Goal: Information Seeking & Learning: Learn about a topic

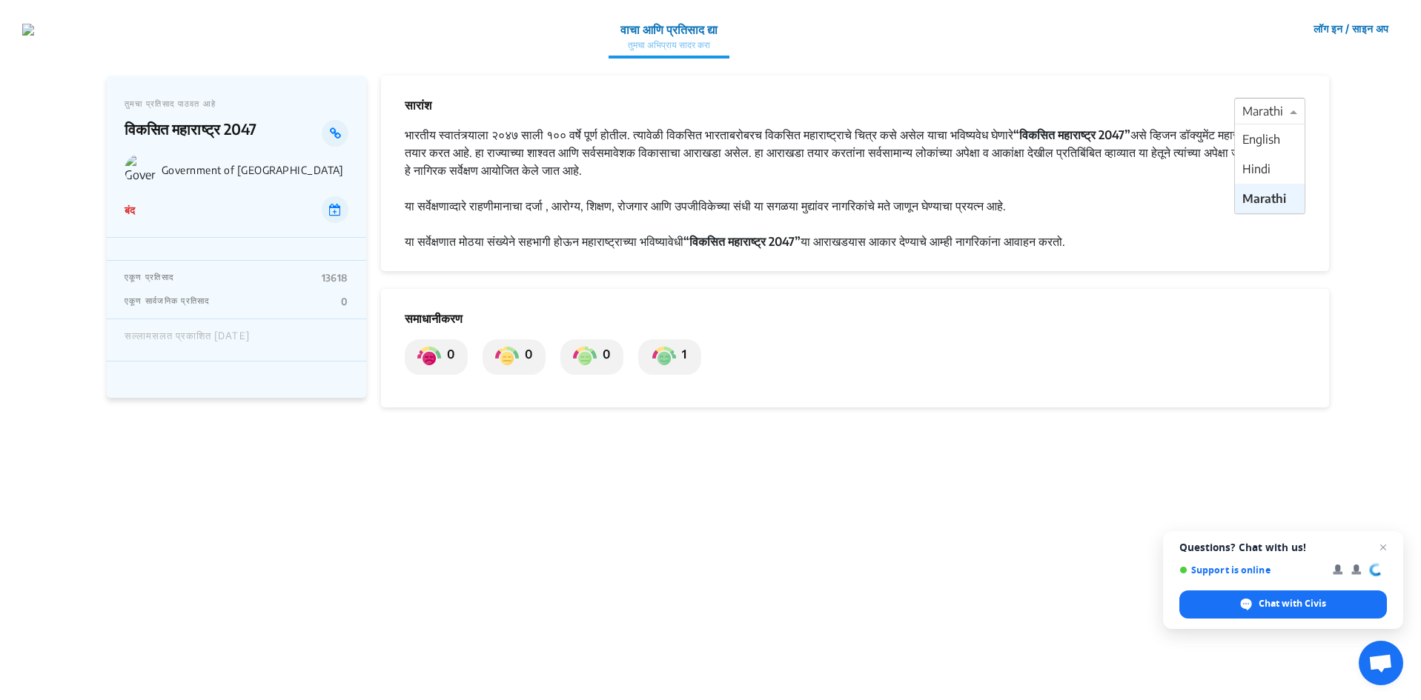
click at [1291, 111] on span at bounding box center [1295, 111] width 19 height 18
click at [1269, 141] on span "English" at bounding box center [1261, 139] width 38 height 15
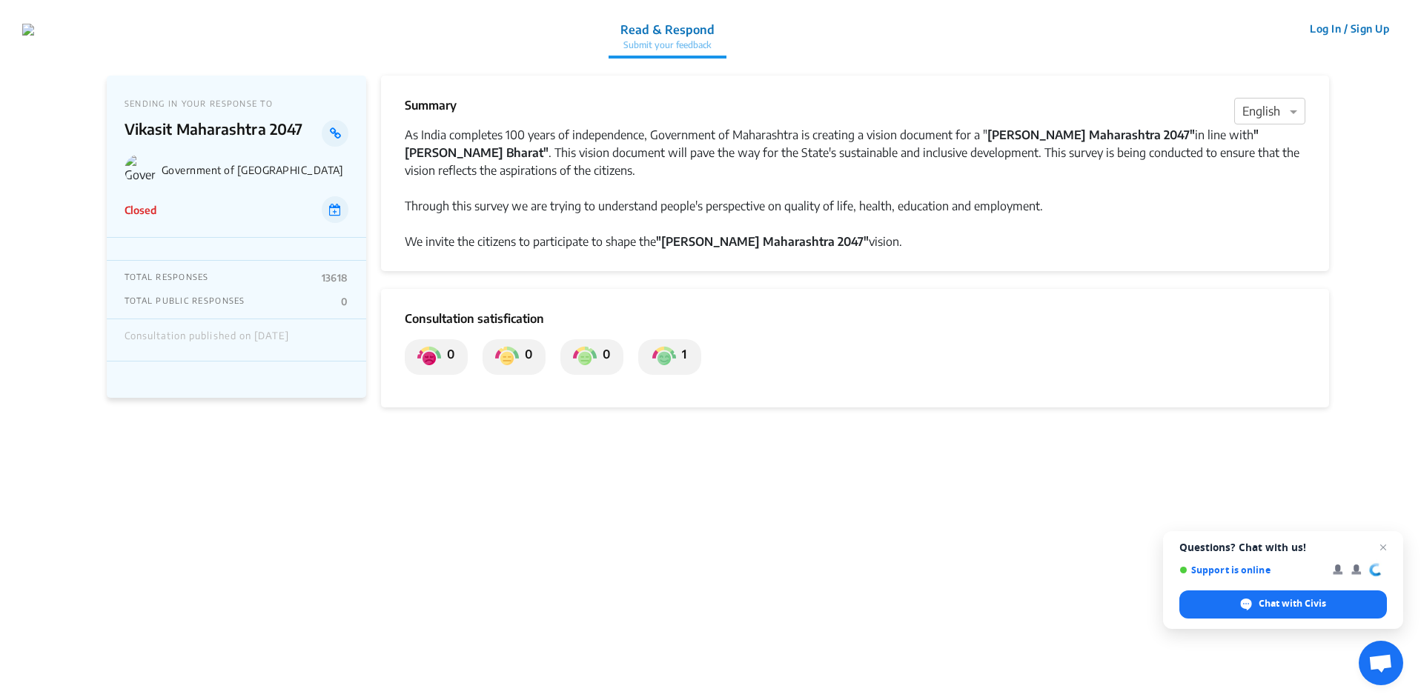
click at [669, 354] on img at bounding box center [664, 357] width 24 height 24
click at [1296, 113] on span at bounding box center [1295, 111] width 19 height 18
click at [1279, 165] on div "Hindi" at bounding box center [1270, 169] width 70 height 30
